Goal: Task Accomplishment & Management: Use online tool/utility

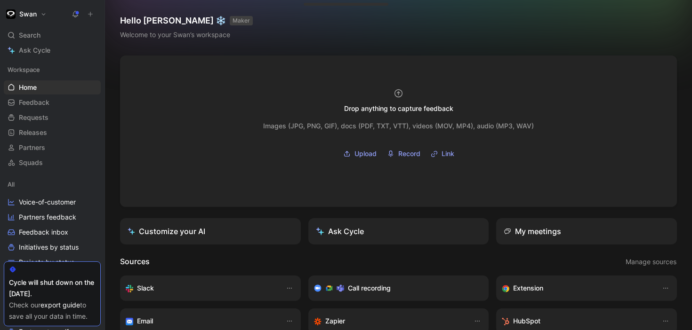
click at [48, 16] on div "Swan" at bounding box center [50, 14] width 93 height 13
click at [40, 14] on button "Swan" at bounding box center [26, 14] width 45 height 13
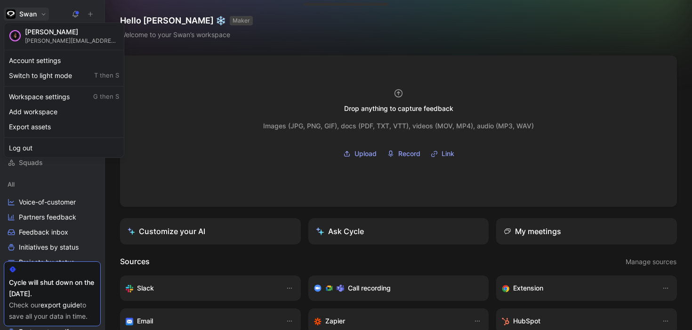
click at [180, 58] on div at bounding box center [346, 165] width 692 height 330
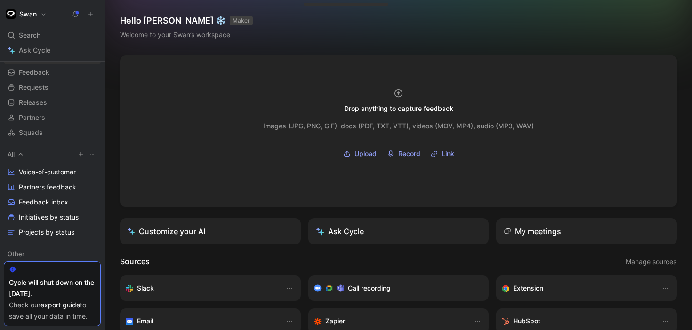
scroll to position [30, 0]
click at [47, 201] on span "Feedback inbox" at bounding box center [43, 202] width 49 height 9
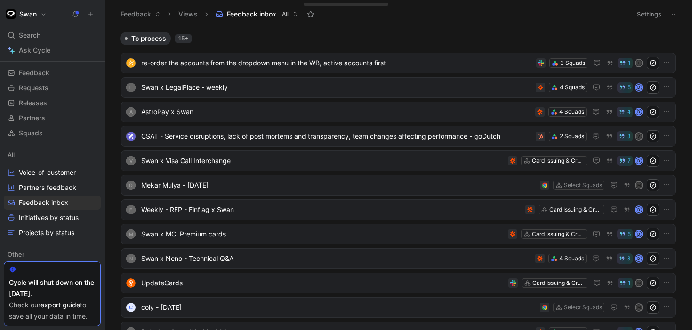
click at [640, 13] on button "Settings" at bounding box center [648, 14] width 33 height 13
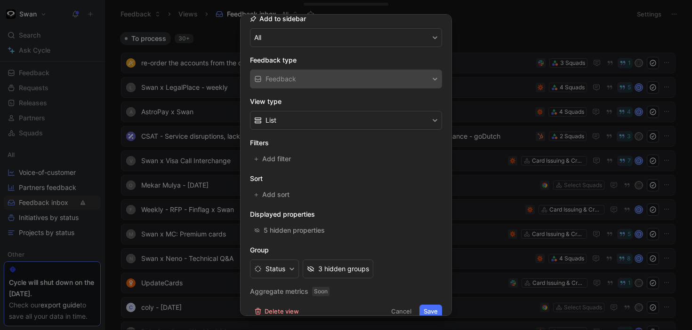
scroll to position [123, 0]
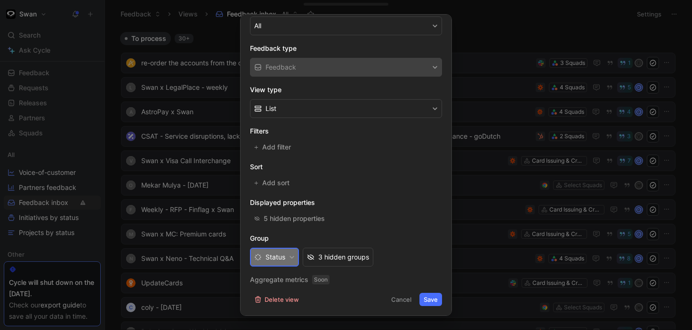
click at [297, 258] on button "Status" at bounding box center [274, 257] width 49 height 19
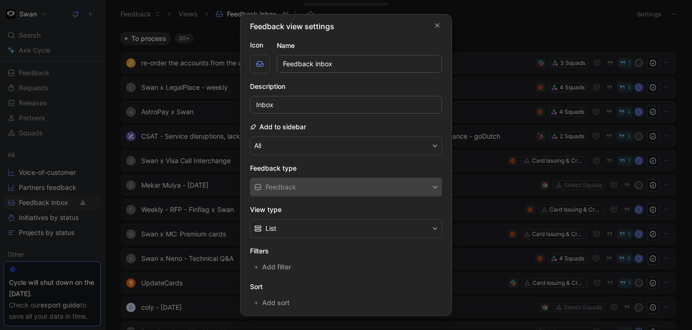
scroll to position [0, 0]
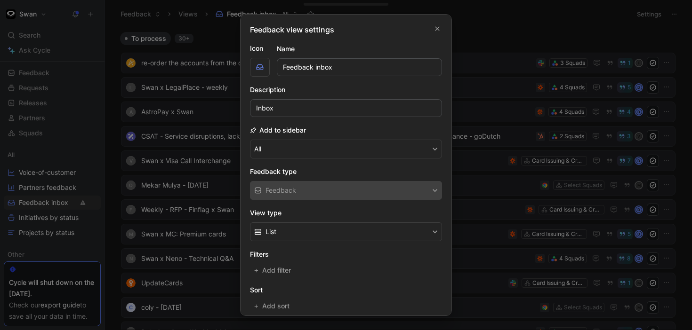
click at [500, 71] on div at bounding box center [346, 165] width 692 height 330
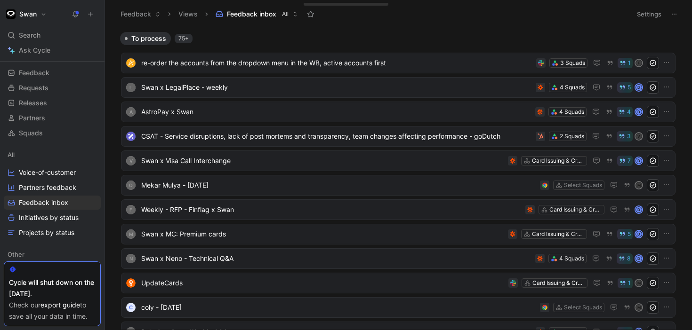
click at [672, 17] on button at bounding box center [673, 14] width 13 height 13
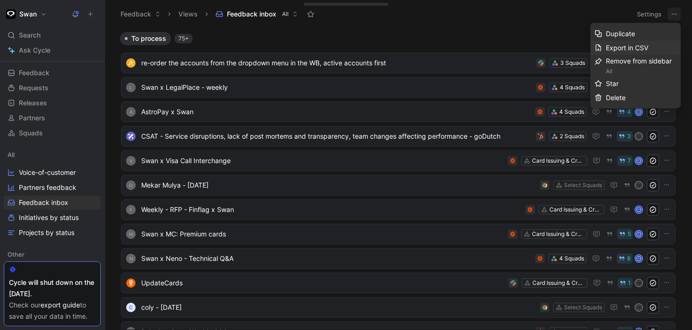
click at [636, 50] on span "Export in CSV" at bounding box center [627, 48] width 42 height 8
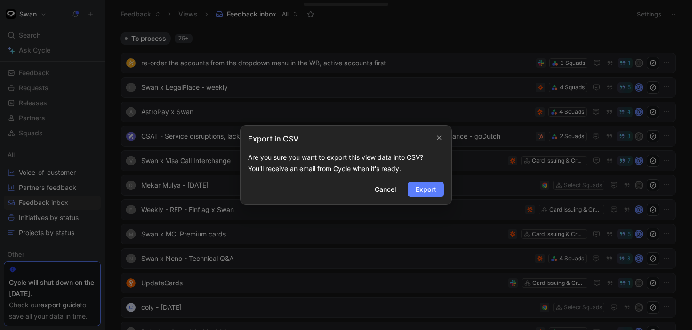
click at [424, 186] on span "Export" at bounding box center [425, 189] width 20 height 11
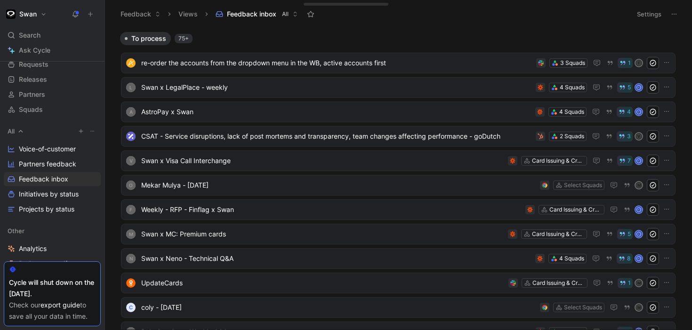
scroll to position [54, 0]
click at [58, 164] on span "Partners feedback" at bounding box center [47, 163] width 57 height 9
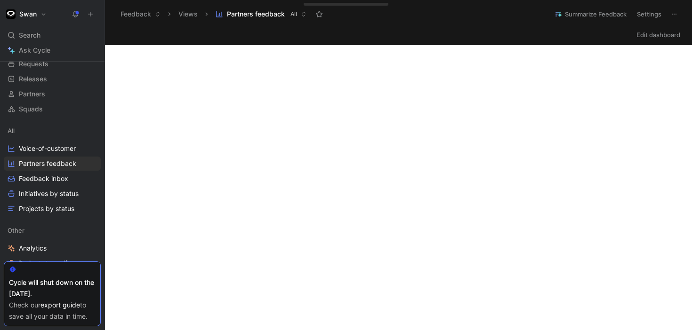
click at [47, 16] on button "Swan" at bounding box center [26, 14] width 45 height 13
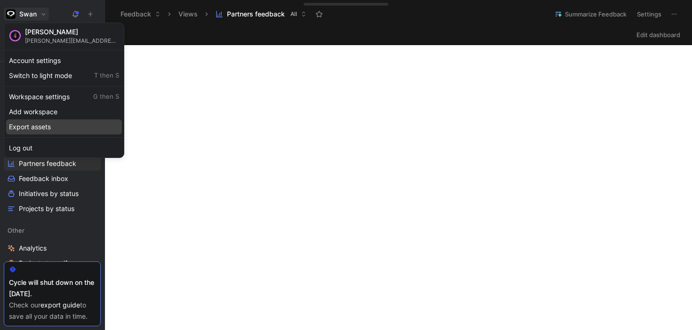
click at [40, 129] on div "Export assets" at bounding box center [64, 127] width 116 height 15
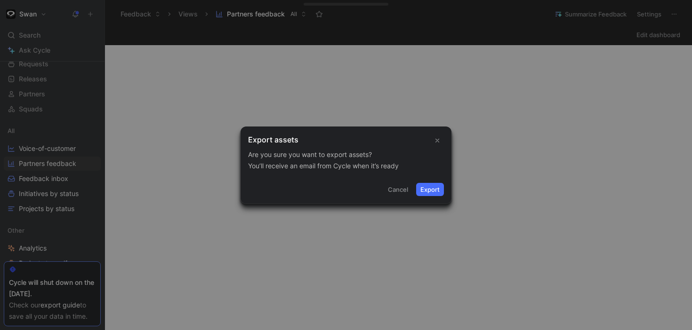
click at [435, 194] on button "Export" at bounding box center [430, 189] width 28 height 13
